Goal: Register for event/course

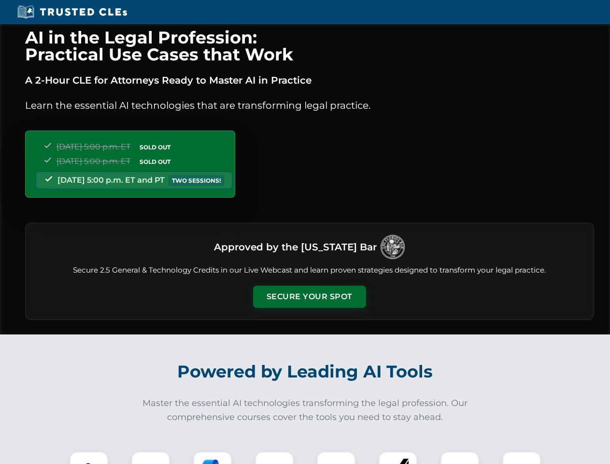
click at [309, 297] on button "Secure Your Spot" at bounding box center [309, 296] width 113 height 22
click at [89, 457] on img at bounding box center [89, 470] width 28 height 28
